Goal: Information Seeking & Learning: Learn about a topic

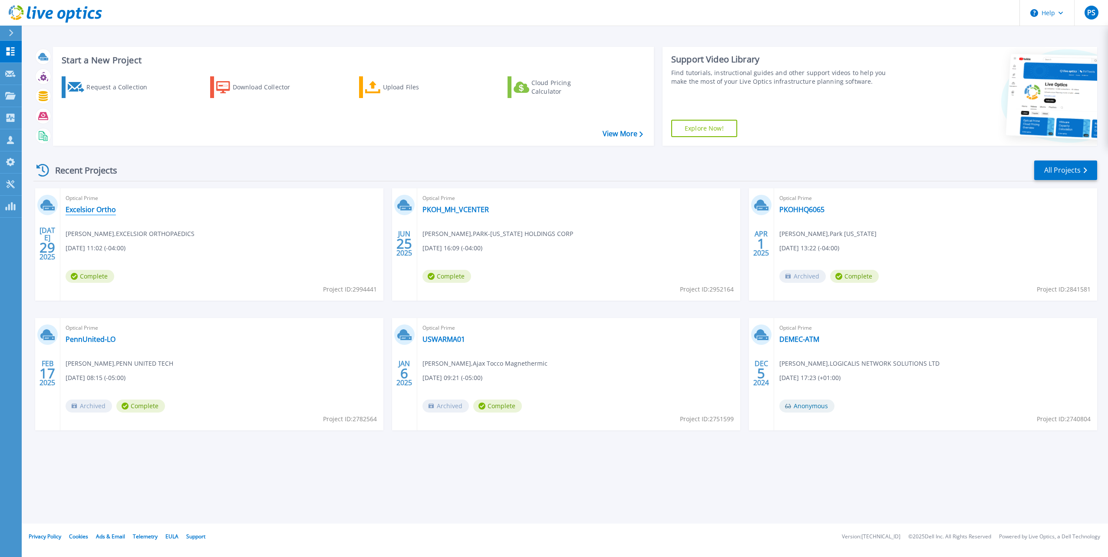
click at [101, 212] on link "Excelsior Ortho" at bounding box center [91, 209] width 50 height 9
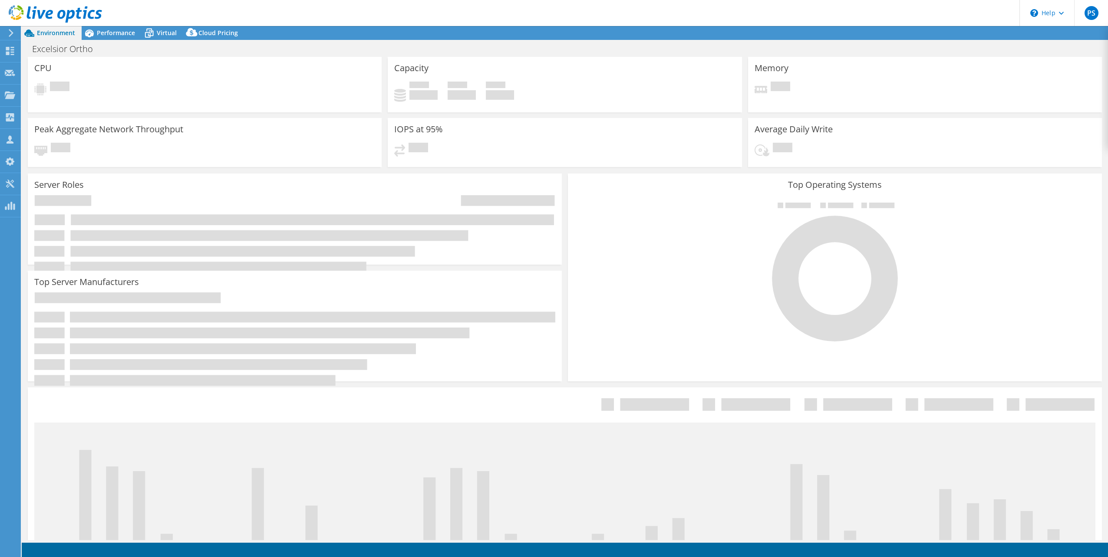
select select "USD"
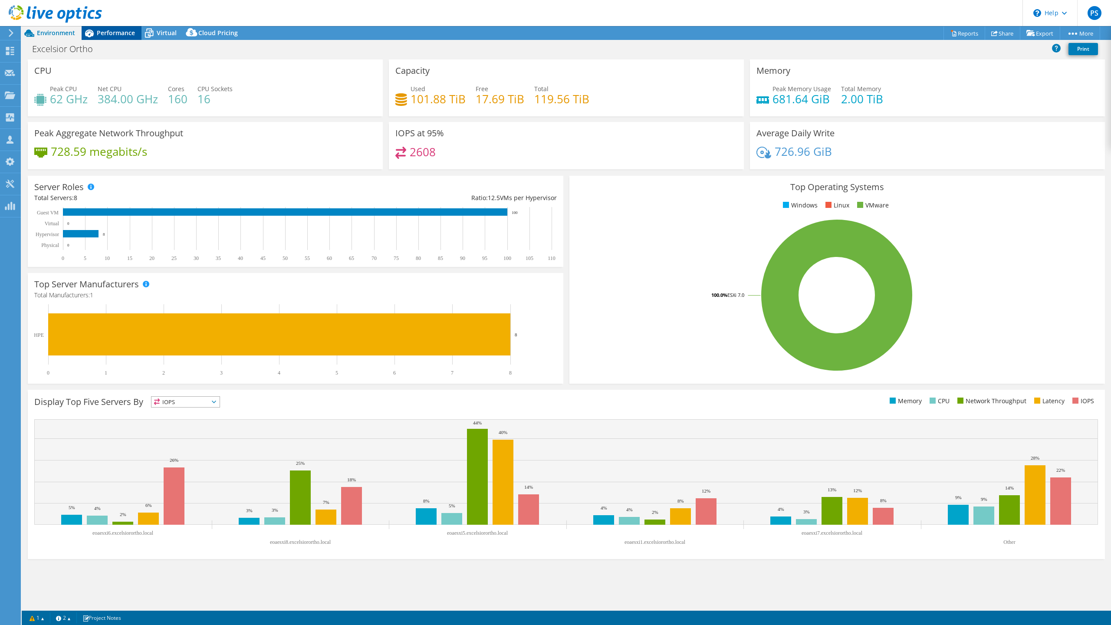
click at [112, 32] on span "Performance" at bounding box center [116, 33] width 38 height 8
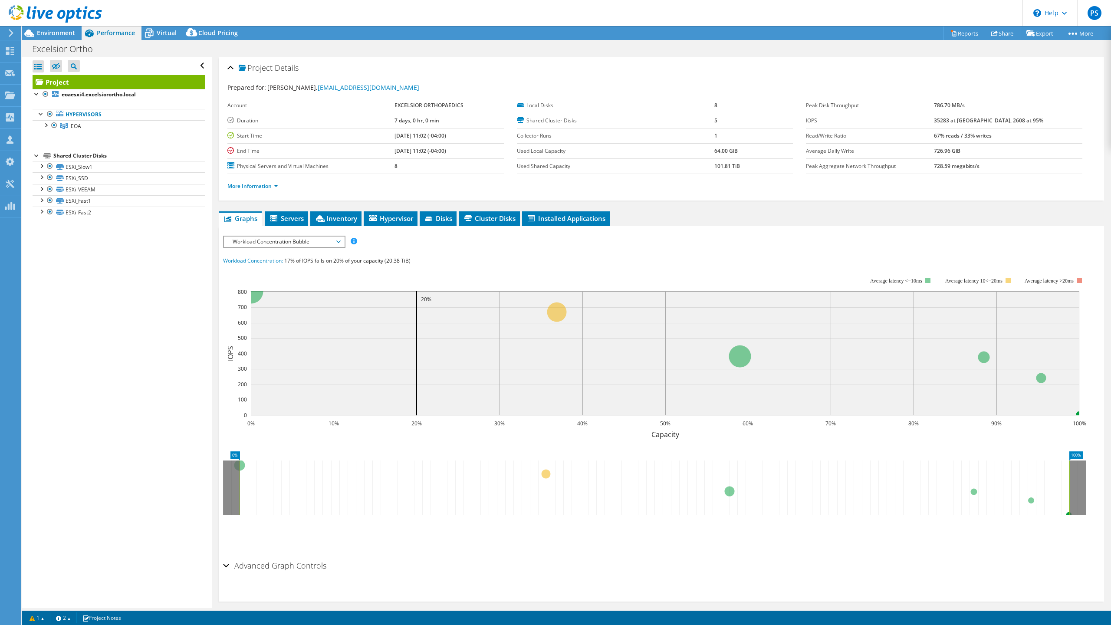
click at [228, 557] on div "Advanced Graph Controls" at bounding box center [661, 566] width 877 height 19
click at [289, 217] on span "Servers" at bounding box center [286, 218] width 35 height 9
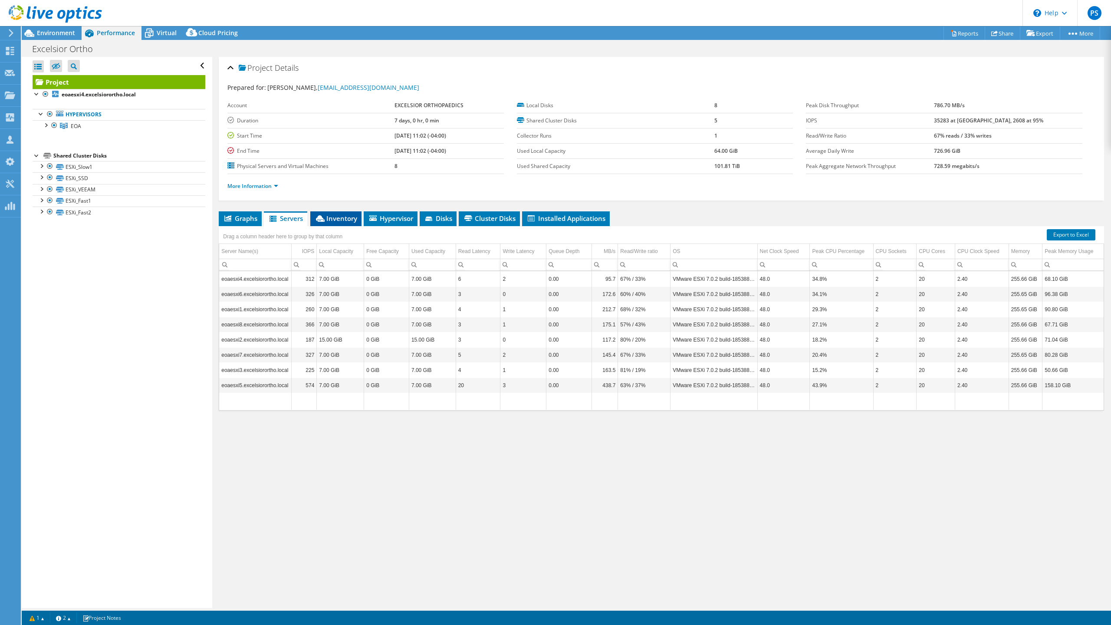
click at [341, 219] on span "Inventory" at bounding box center [336, 218] width 43 height 9
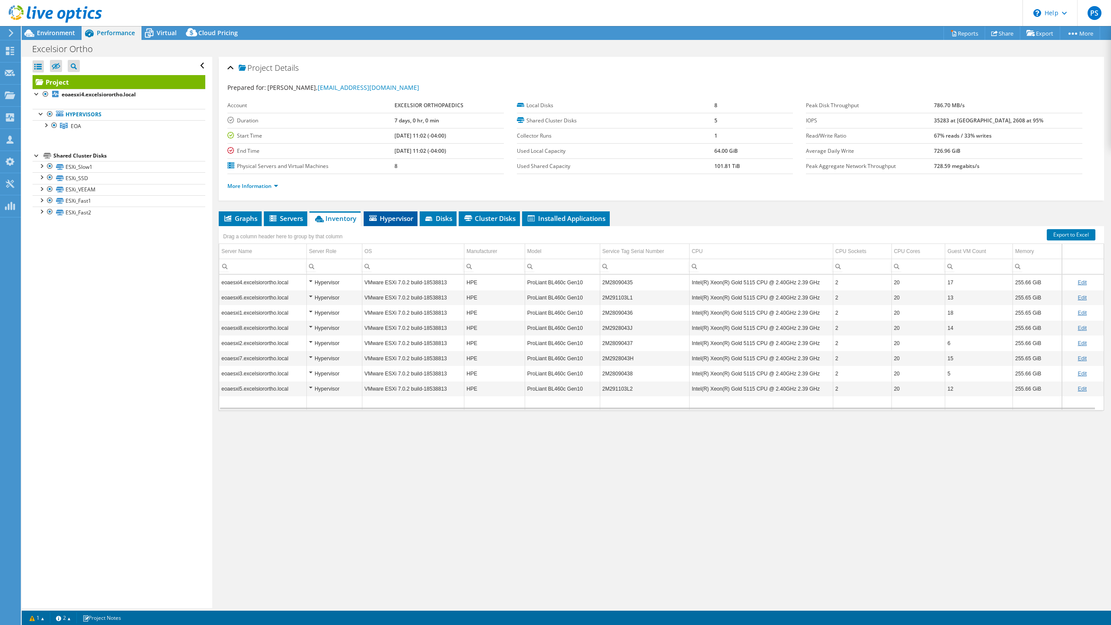
click at [396, 216] on span "Hypervisor" at bounding box center [390, 218] width 45 height 9
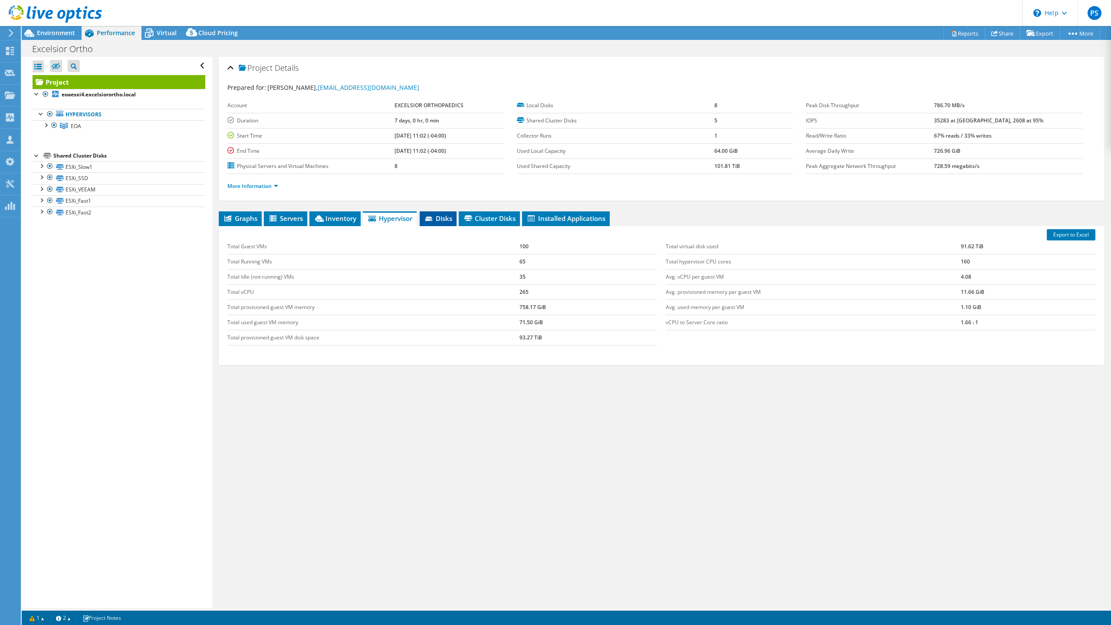
click at [439, 215] on span "Disks" at bounding box center [438, 218] width 28 height 9
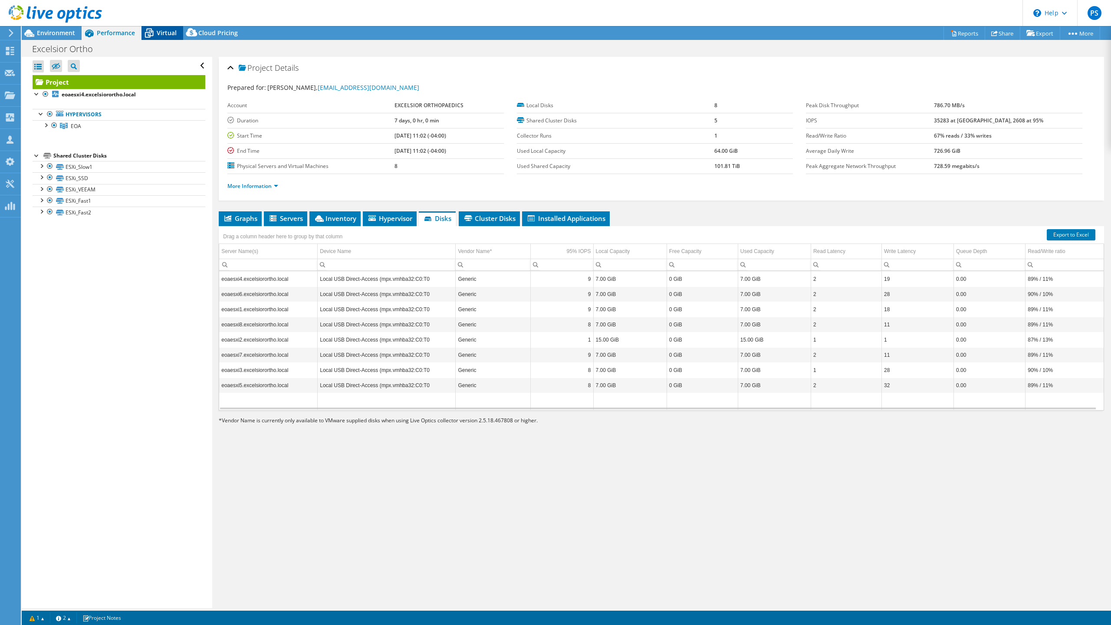
click at [167, 30] on span "Virtual" at bounding box center [167, 33] width 20 height 8
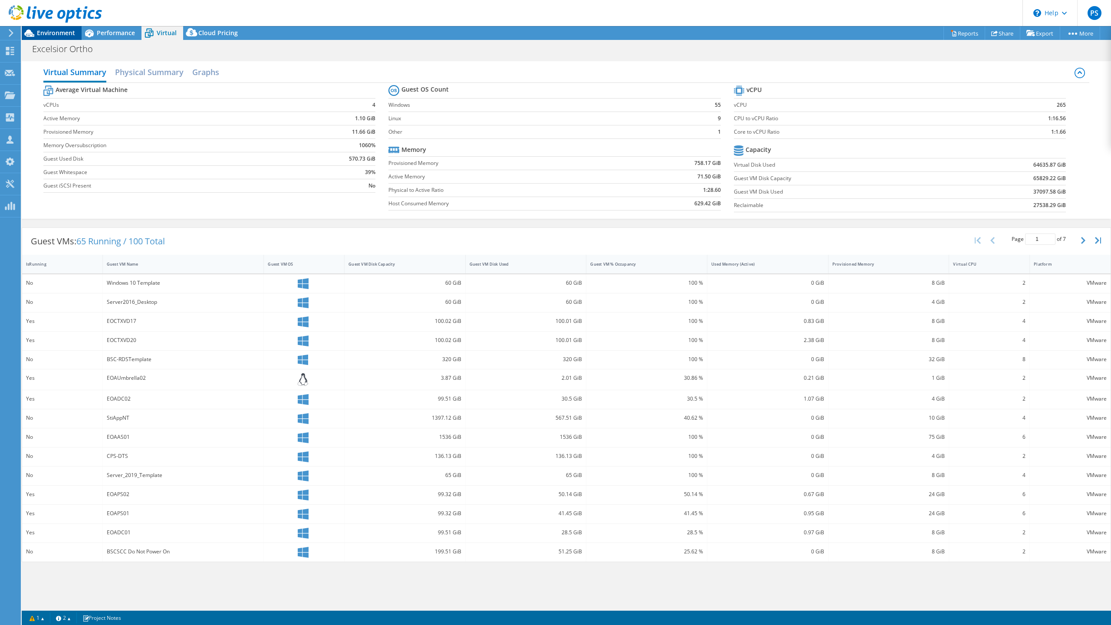
click at [61, 33] on span "Environment" at bounding box center [56, 33] width 38 height 8
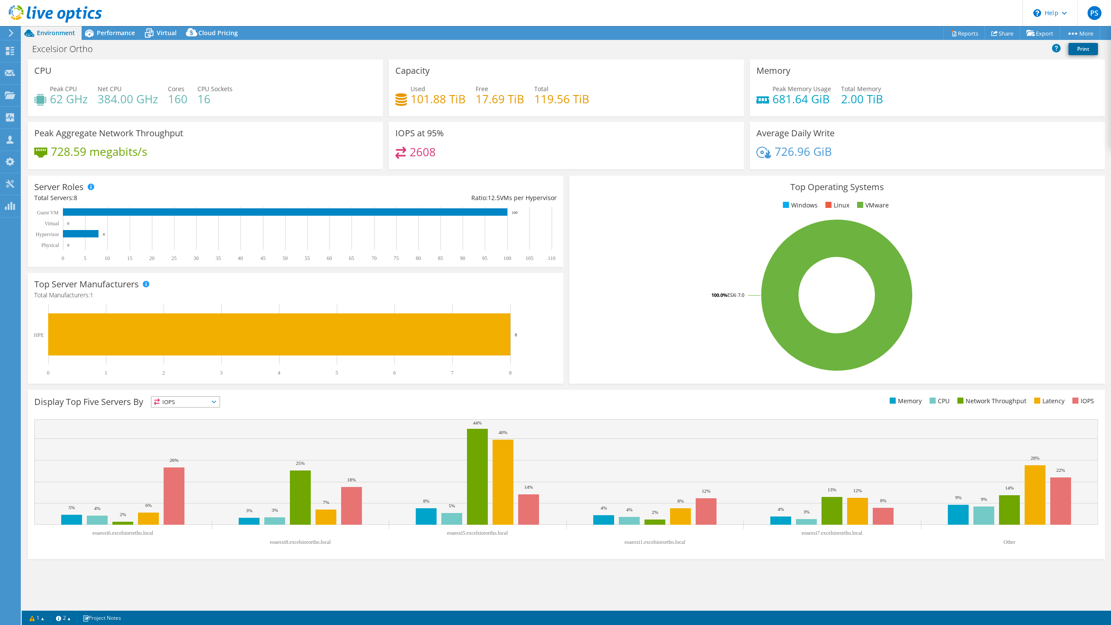
click at [1086, 50] on link "Print" at bounding box center [1084, 49] width 30 height 12
click at [46, 557] on link "1" at bounding box center [36, 617] width 27 height 11
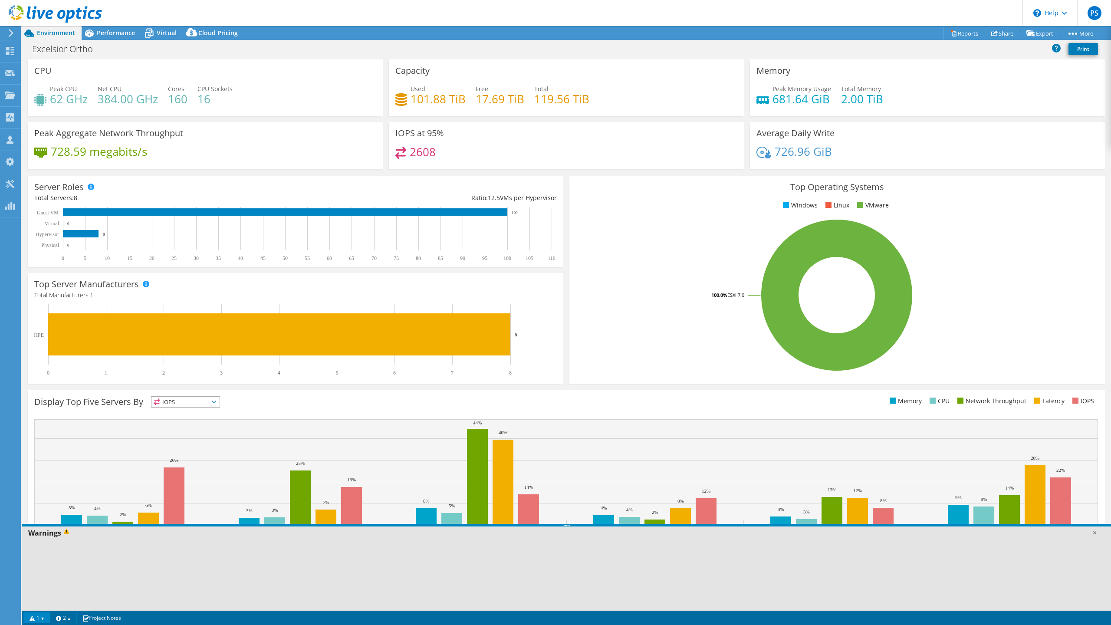
click at [45, 557] on link "1" at bounding box center [36, 617] width 27 height 11
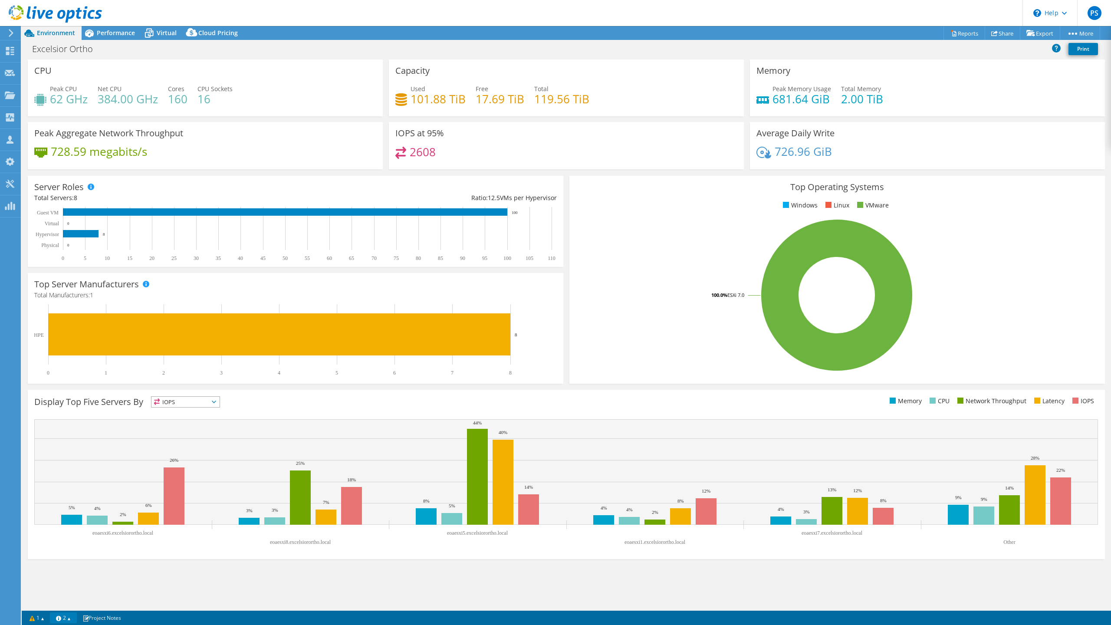
click at [73, 557] on link "2" at bounding box center [63, 617] width 27 height 11
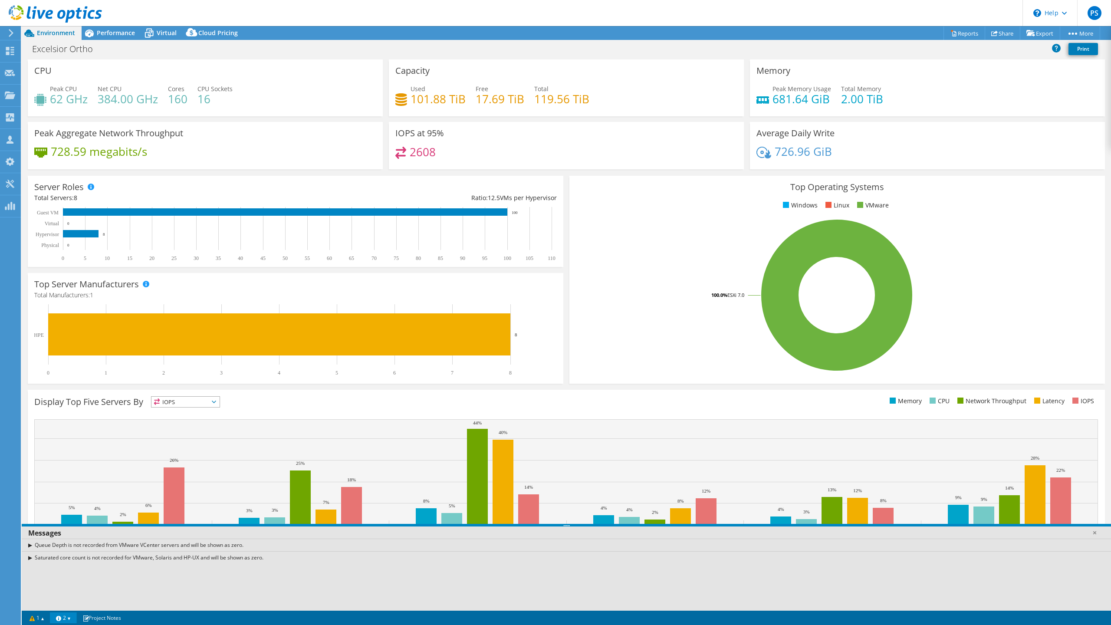
click at [73, 557] on link "2" at bounding box center [63, 617] width 27 height 11
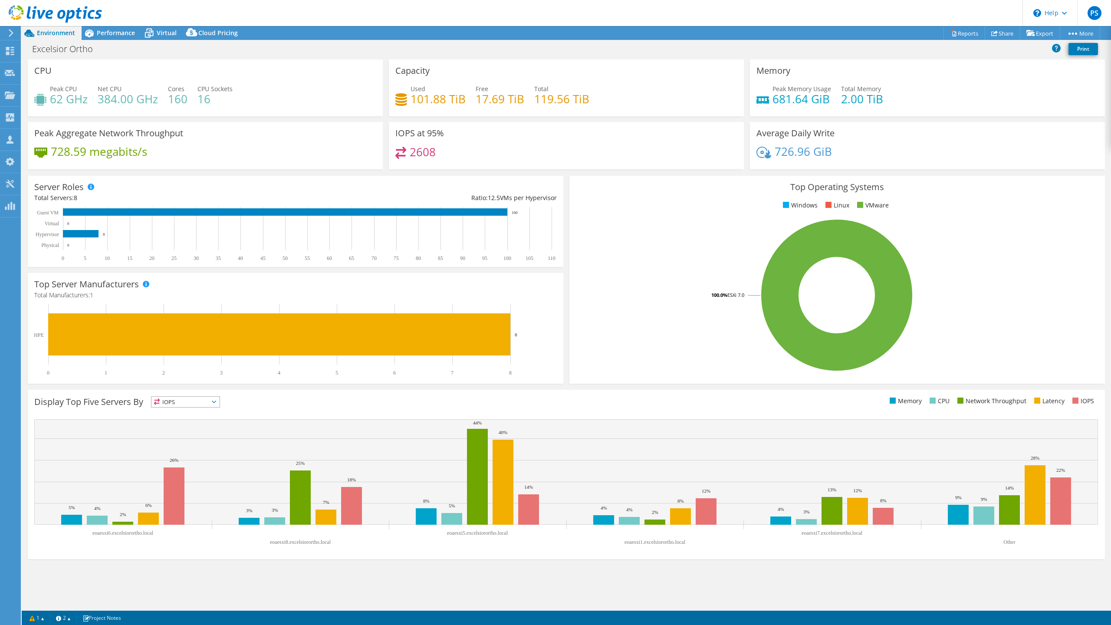
click at [219, 402] on span "IOPS" at bounding box center [185, 402] width 68 height 10
click at [179, 451] on li "Network Throughput" at bounding box center [185, 450] width 68 height 12
click at [590, 405] on ul "Memory CPU Network Throughput Latency IOPS" at bounding box center [832, 401] width 532 height 10
click at [589, 551] on div "Display Top Five Servers By Network Throughput IOPS" at bounding box center [566, 474] width 1077 height 169
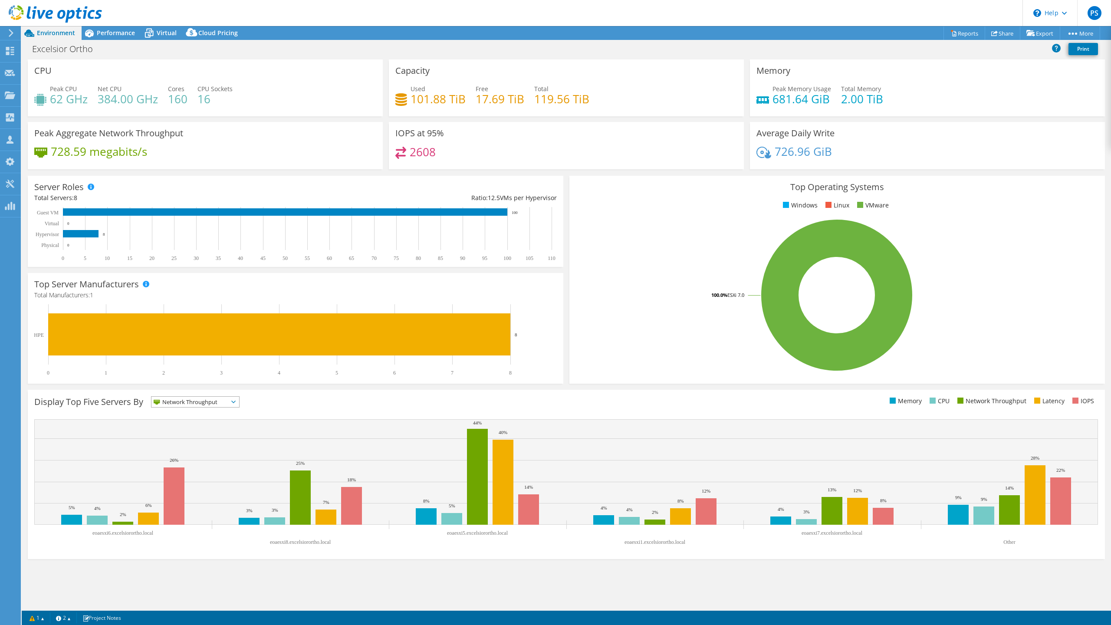
click at [975, 8] on header "PS Channel Partner [PERSON_NAME] [PERSON_NAME][EMAIL_ADDRESS][PERSON_NAME][DOMA…" at bounding box center [555, 13] width 1111 height 26
